Goal: Find specific page/section: Find specific page/section

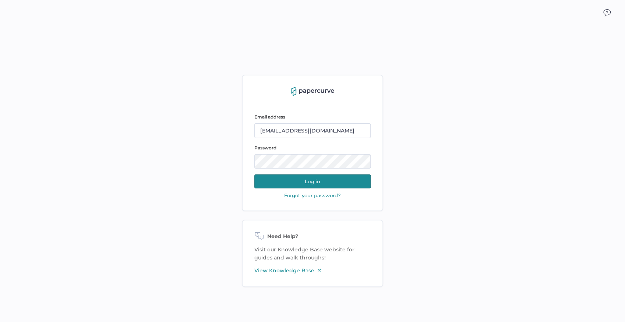
click at [297, 183] on button "Log in" at bounding box center [312, 181] width 116 height 14
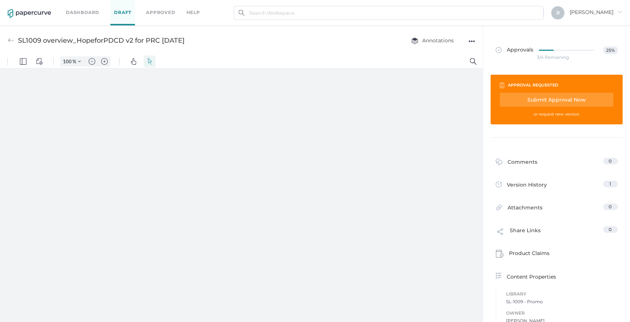
type input "132"
click at [82, 18] on div "Dashboard Draft Approved help" at bounding box center [138, 12] width 145 height 25
click at [85, 6] on div "Dashboard Draft Approved help" at bounding box center [138, 12] width 145 height 25
click at [85, 10] on link "Dashboard" at bounding box center [82, 12] width 33 height 8
